Goal: Information Seeking & Learning: Learn about a topic

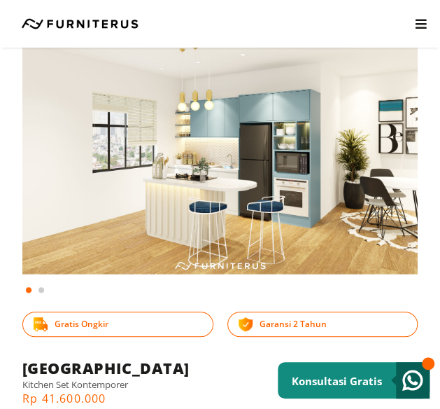
scroll to position [77, 0]
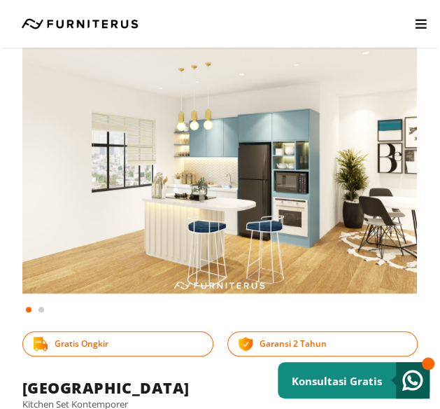
click at [128, 188] on img at bounding box center [220, 154] width 396 height 277
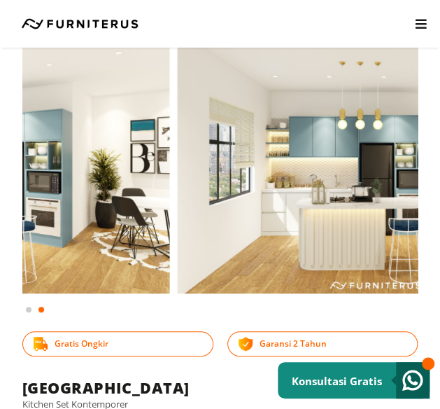
click at [434, 165] on div "Home Kitchen Set Kontemporer [GEOGRAPHIC_DATA] Gratis Ongkir Garansi 2 Tahun Ho…" at bounding box center [220, 173] width 440 height 366
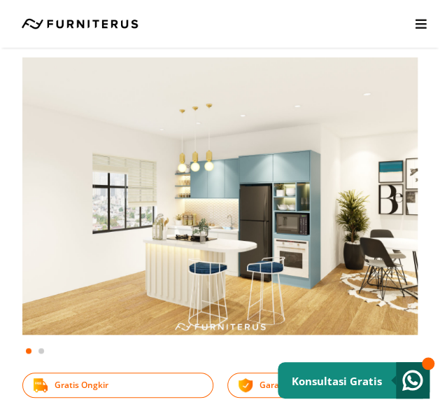
scroll to position [0, 0]
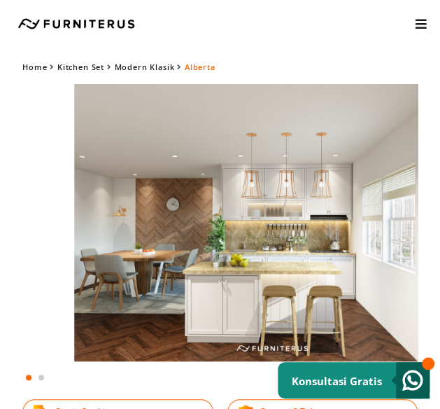
click at [0, 226] on html "Kitchen Set Lemari Custom Interior Set Portfolio KONSULTASI GRATIS Kitchen Set …" at bounding box center [220, 204] width 440 height 409
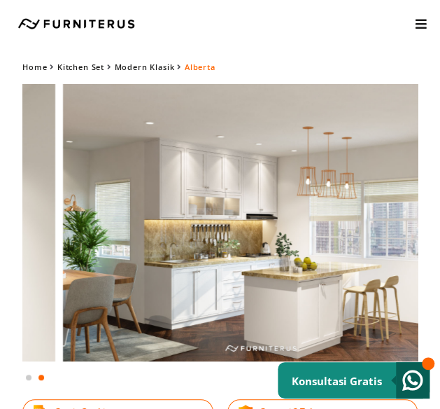
click at [440, 376] on html "Kitchen Set Lemari Custom Interior Set Portfolio KONSULTASI GRATIS Kitchen Set …" at bounding box center [220, 204] width 440 height 409
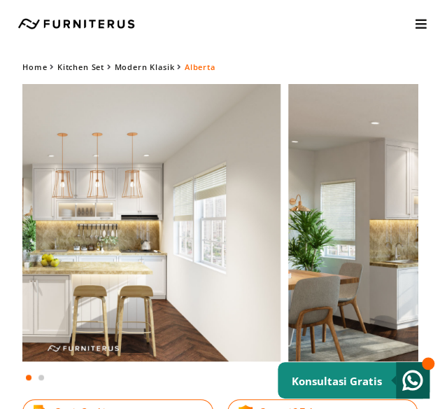
click at [41, 260] on img at bounding box center [83, 222] width 396 height 277
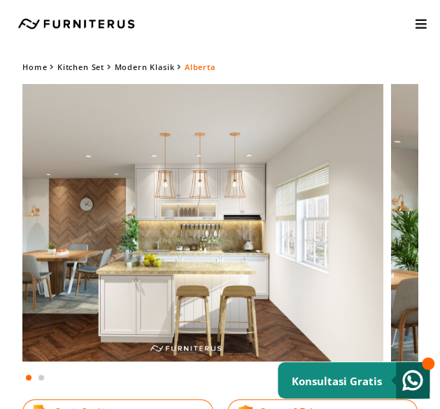
click at [32, 265] on img at bounding box center [186, 222] width 396 height 277
